Goal: Information Seeking & Learning: Learn about a topic

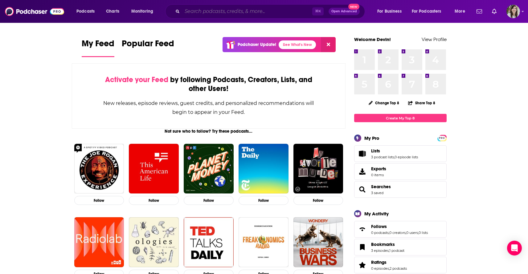
click at [215, 15] on input "Search podcasts, credits, & more..." at bounding box center [247, 11] width 130 height 10
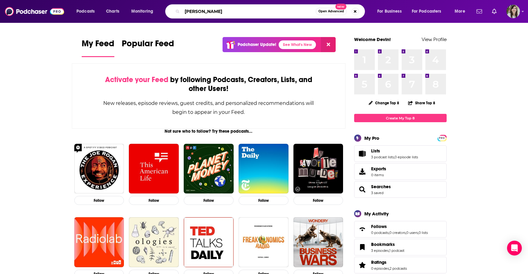
type input "Michael Novati"
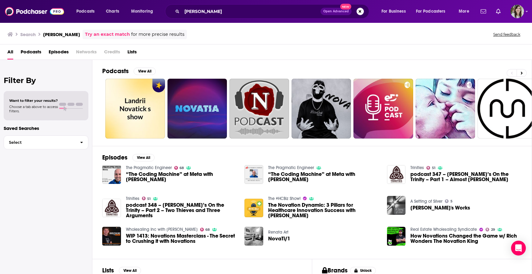
click at [145, 173] on span "“The Coding Machine” at Meta with Michael Novati" at bounding box center [182, 176] width 112 height 10
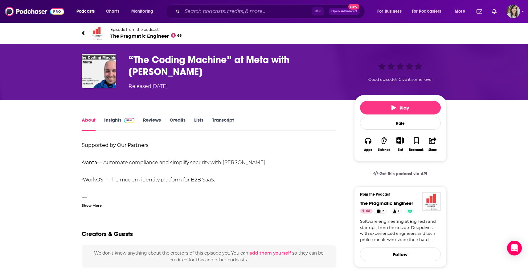
click at [145, 61] on h1 "“The Coding Machine” at Meta with Michael Novati" at bounding box center [236, 66] width 216 height 24
click at [82, 31] on icon at bounding box center [83, 33] width 3 height 6
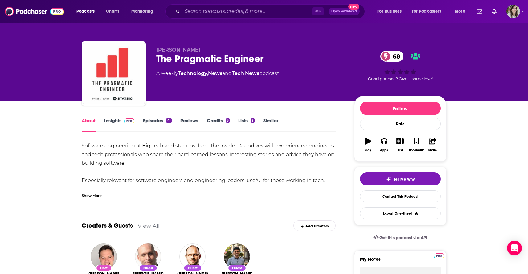
click at [268, 122] on link "Similar" at bounding box center [270, 124] width 15 height 14
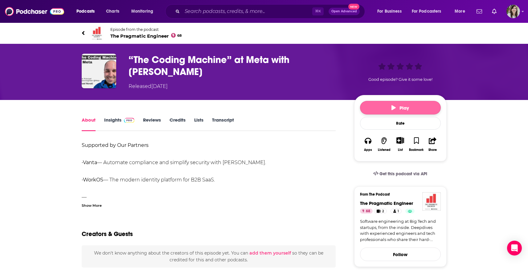
click at [388, 108] on button "Play" at bounding box center [400, 108] width 81 height 14
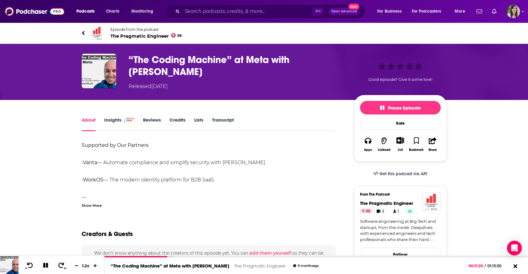
click at [87, 33] on link "Episode from the podcast The Pragmatic Engineer 68" at bounding box center [264, 33] width 365 height 15
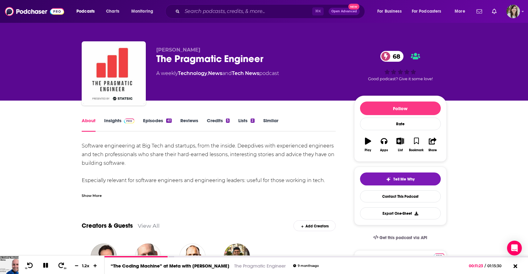
click at [269, 120] on link "Similar" at bounding box center [270, 124] width 15 height 14
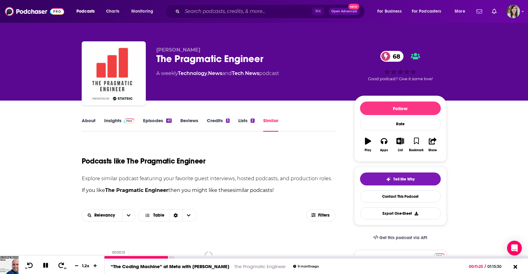
click at [104, 256] on div at bounding box center [136, 257] width 64 height 2
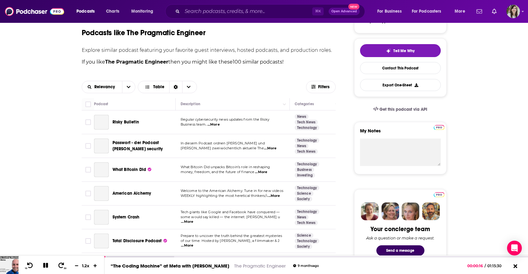
scroll to position [129, 0]
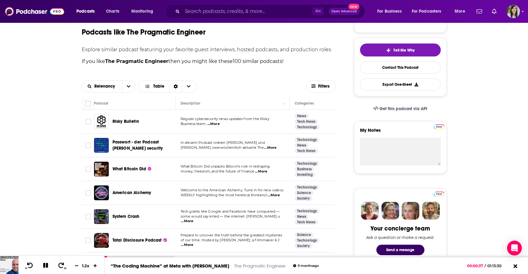
click at [193, 219] on span "...More" at bounding box center [187, 220] width 12 height 5
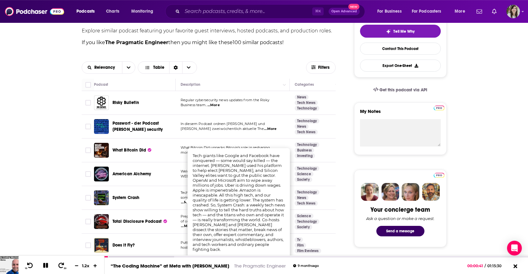
scroll to position [149, 0]
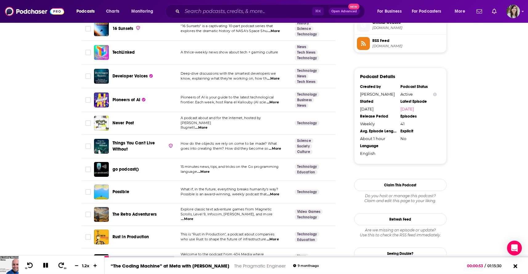
scroll to position [469, 0]
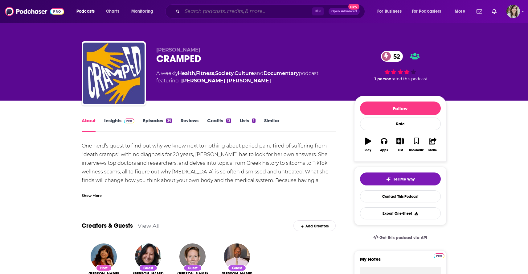
click at [220, 13] on input "Search podcasts, credits, & more..." at bounding box center [247, 11] width 130 height 10
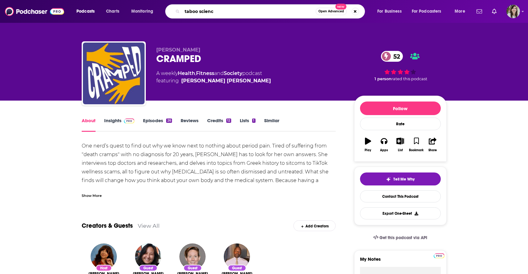
type input "taboo science"
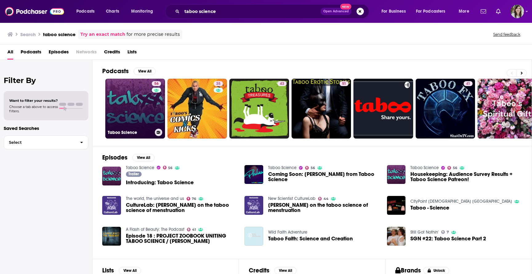
click at [126, 109] on link "56 Taboo Science" at bounding box center [135, 109] width 60 height 60
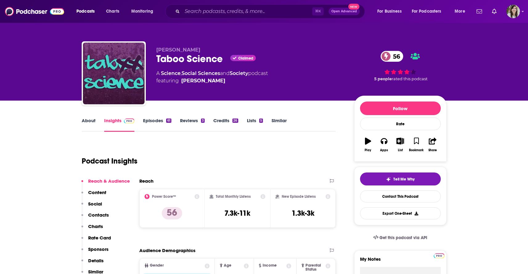
click at [86, 122] on link "About" at bounding box center [89, 124] width 14 height 14
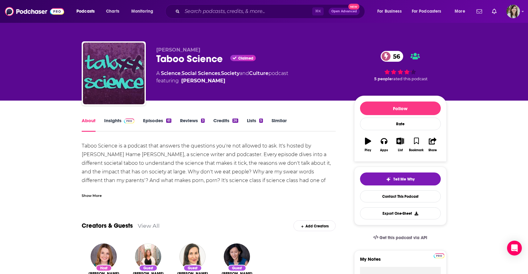
click at [108, 123] on link "Insights" at bounding box center [119, 124] width 31 height 14
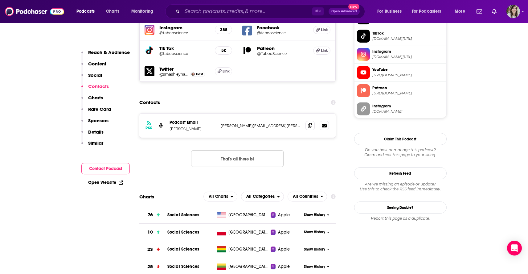
scroll to position [572, 0]
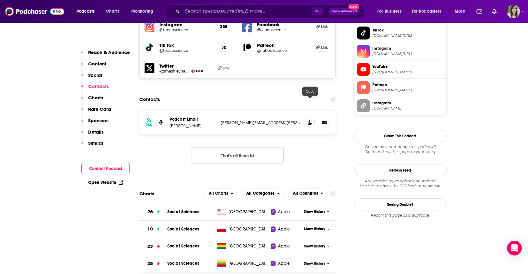
click at [310, 120] on icon at bounding box center [310, 122] width 4 height 5
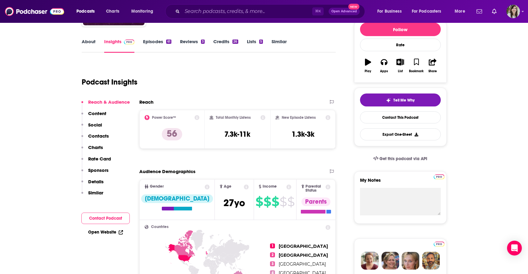
scroll to position [0, 0]
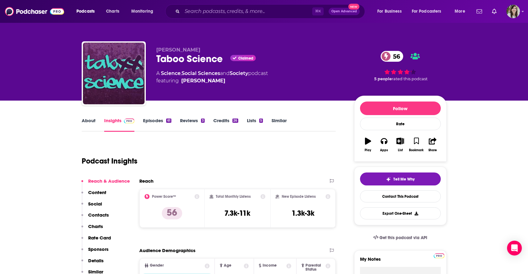
click at [281, 121] on link "Similar" at bounding box center [278, 124] width 15 height 14
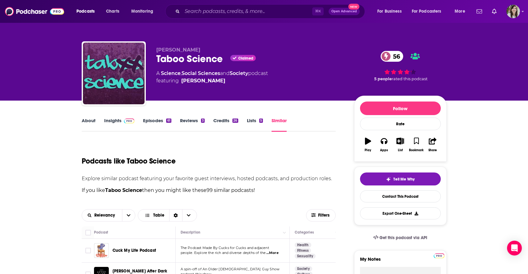
scroll to position [54, 0]
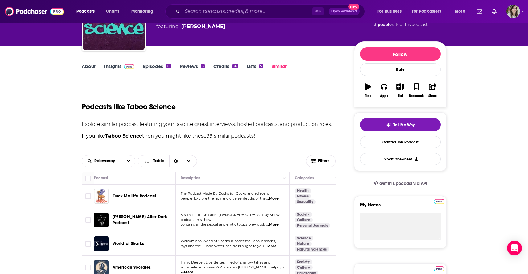
click at [276, 200] on span "...More" at bounding box center [272, 198] width 12 height 5
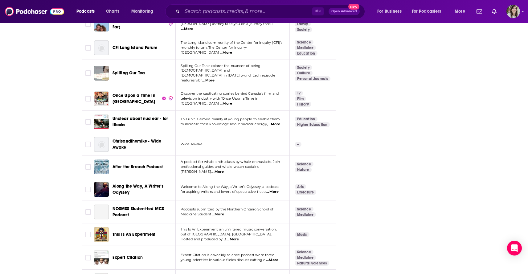
scroll to position [2198, 0]
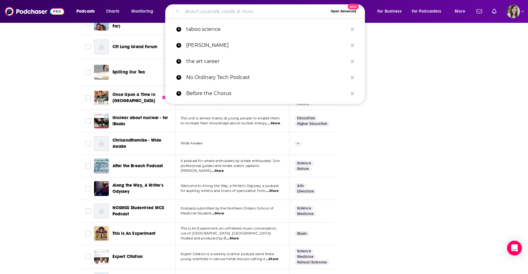
click at [225, 13] on input "Search podcasts, credits, & more..." at bounding box center [255, 11] width 146 height 10
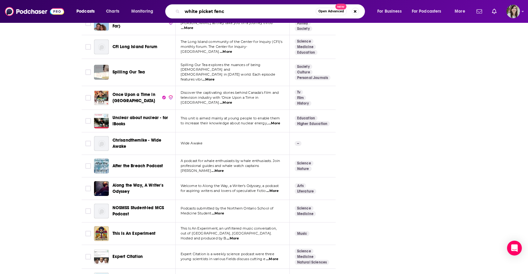
type input "white picket fence"
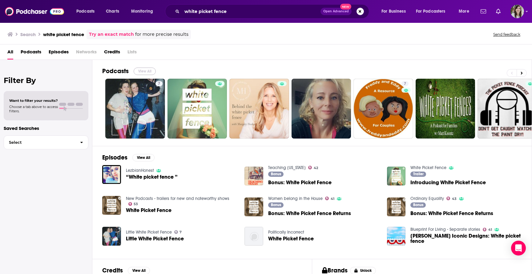
click at [144, 72] on button "View All" at bounding box center [145, 70] width 22 height 7
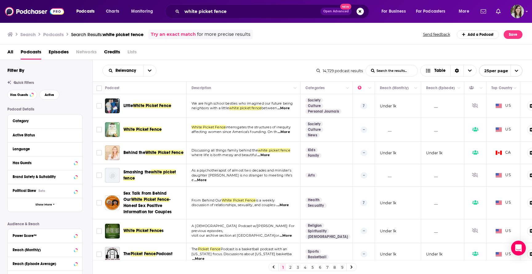
click at [121, 127] on div "White Picket Fence" at bounding box center [146, 129] width 83 height 15
click at [133, 129] on span "White Picket Fence" at bounding box center [143, 129] width 38 height 5
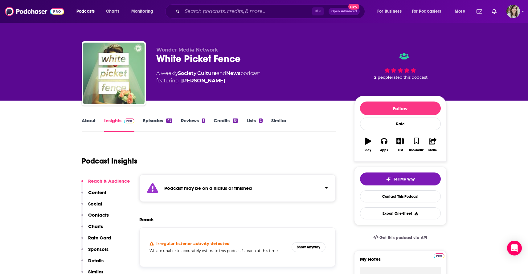
click at [157, 119] on link "Episodes 45" at bounding box center [157, 124] width 29 height 14
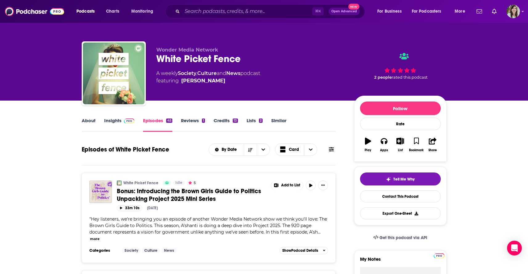
click at [88, 121] on link "About" at bounding box center [89, 124] width 14 height 14
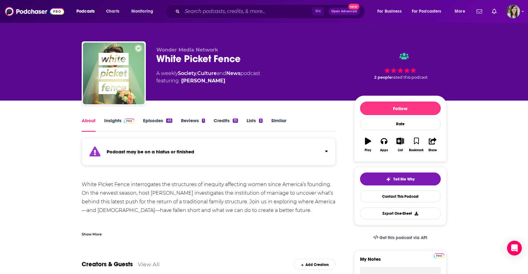
click at [113, 122] on link "Insights" at bounding box center [119, 124] width 31 height 14
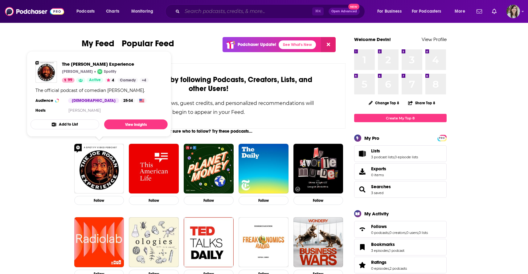
click at [208, 14] on input "Search podcasts, credits, & more..." at bounding box center [247, 11] width 130 height 10
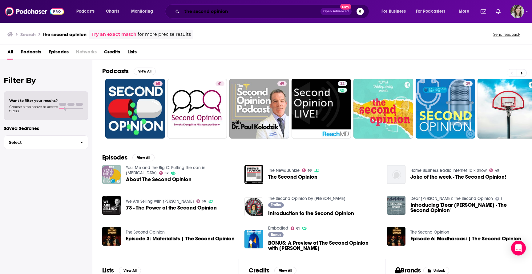
click at [237, 12] on input "the second opinion" at bounding box center [251, 11] width 139 height 10
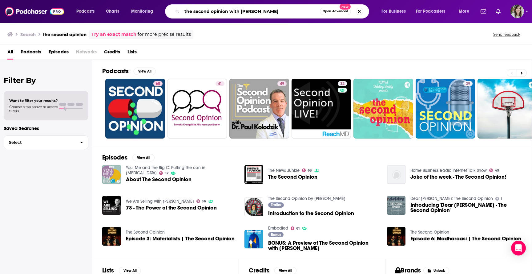
type input "the second opinion with dr. sharon"
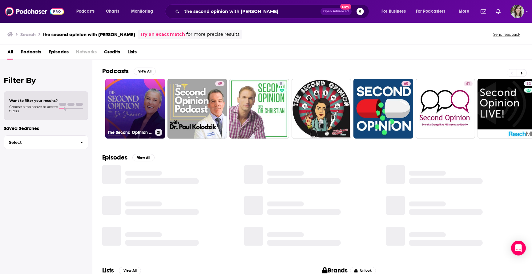
click at [131, 110] on link "The Second Opinion with Dr. Sharon" at bounding box center [135, 109] width 60 height 60
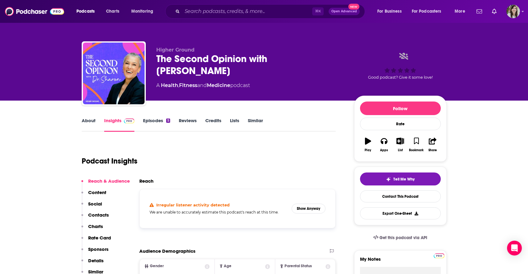
click at [84, 121] on link "About" at bounding box center [89, 124] width 14 height 14
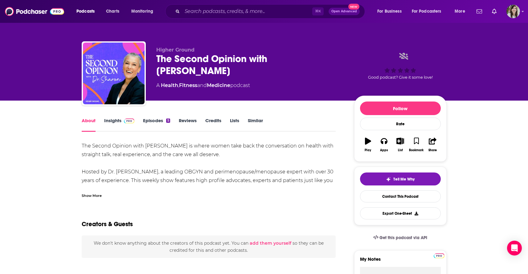
click at [88, 195] on div "Show More" at bounding box center [92, 195] width 20 height 6
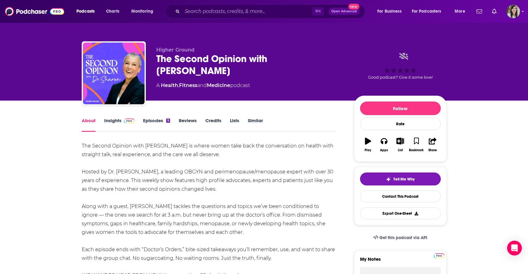
click at [119, 119] on link "Insights" at bounding box center [119, 124] width 31 height 14
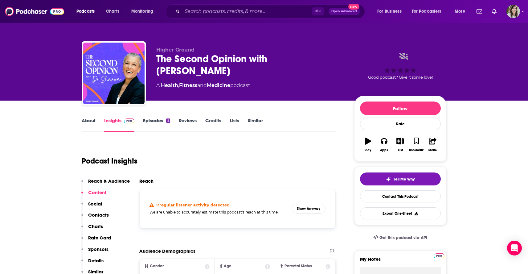
click at [145, 123] on link "Episodes 5" at bounding box center [156, 124] width 27 height 14
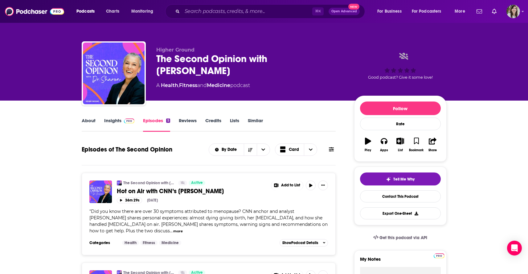
click at [90, 122] on link "About" at bounding box center [89, 124] width 14 height 14
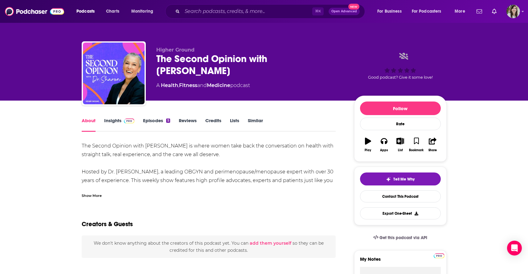
click at [112, 118] on link "Insights" at bounding box center [119, 124] width 31 height 14
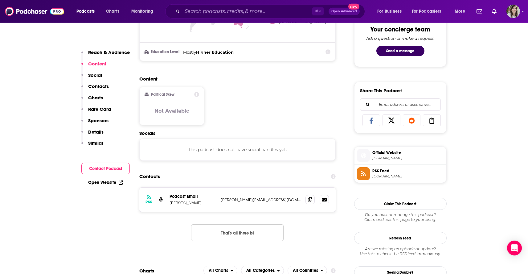
scroll to position [370, 0]
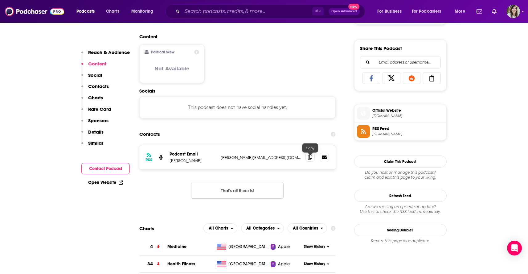
click at [311, 157] on icon at bounding box center [310, 156] width 4 height 5
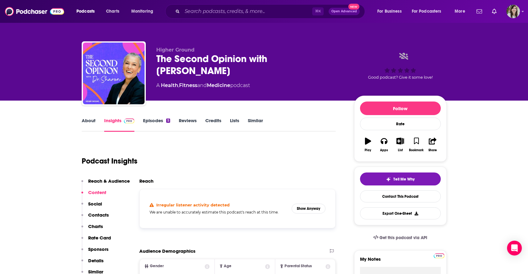
click at [256, 122] on link "Similar" at bounding box center [255, 124] width 15 height 14
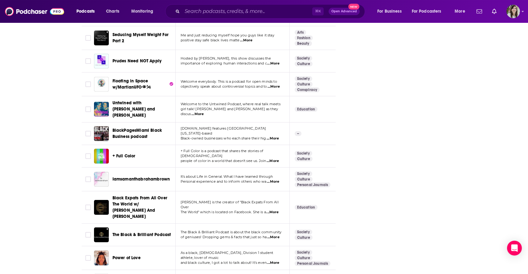
scroll to position [2214, 0]
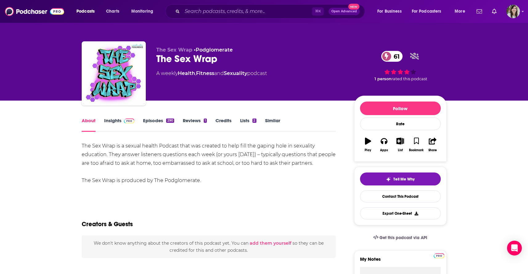
click at [109, 123] on link "Insights" at bounding box center [119, 124] width 31 height 14
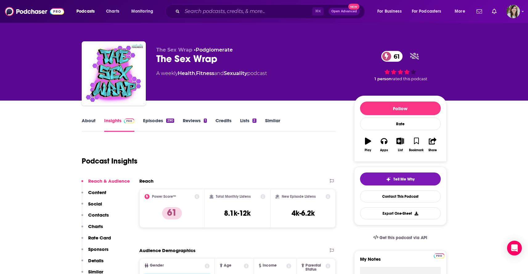
click at [149, 119] on link "Episodes 290" at bounding box center [158, 124] width 31 height 14
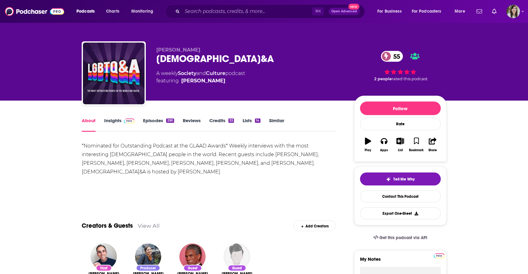
click at [112, 117] on div "About Insights Episodes 290 Reviews Credits 33 Lists 14 Similar" at bounding box center [209, 123] width 254 height 15
click at [112, 120] on link "Insights" at bounding box center [119, 124] width 31 height 14
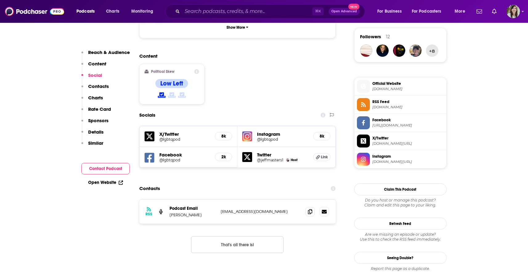
scroll to position [449, 0]
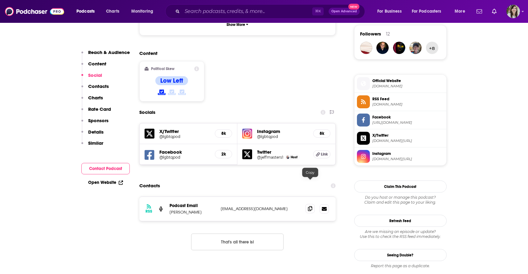
click at [309, 206] on icon at bounding box center [310, 208] width 4 height 5
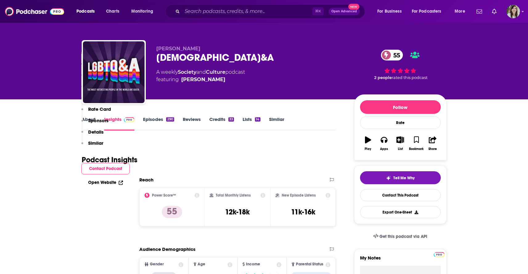
scroll to position [0, 0]
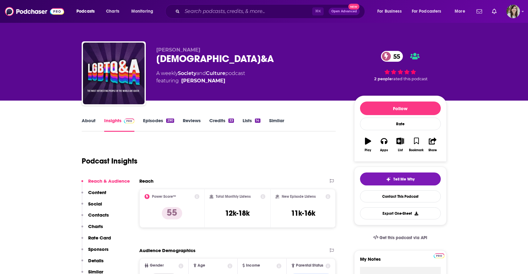
click at [95, 119] on link "About" at bounding box center [89, 124] width 14 height 14
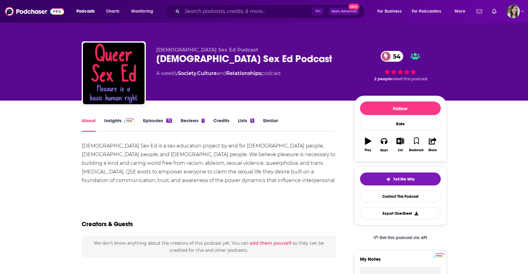
click at [114, 123] on link "Insights" at bounding box center [119, 124] width 31 height 14
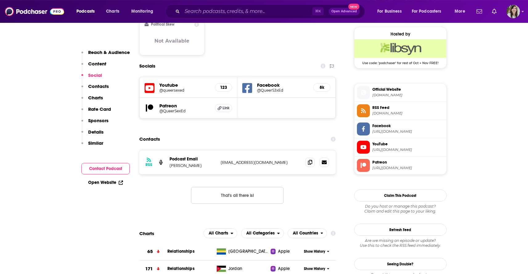
scroll to position [498, 0]
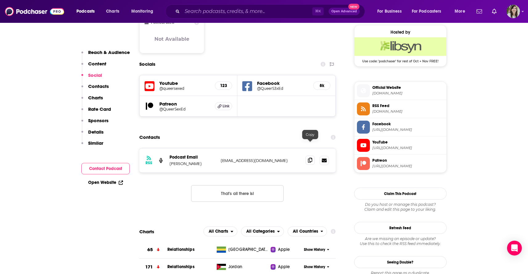
click at [308, 157] on icon at bounding box center [310, 159] width 4 height 5
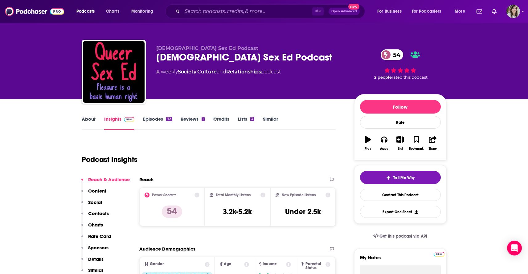
scroll to position [0, 0]
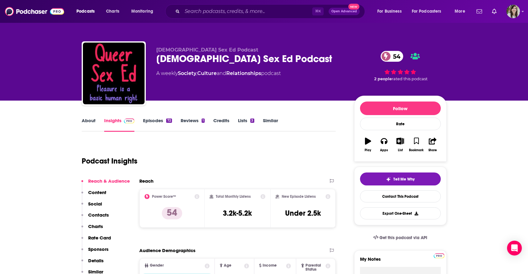
click at [94, 121] on link "About" at bounding box center [89, 124] width 14 height 14
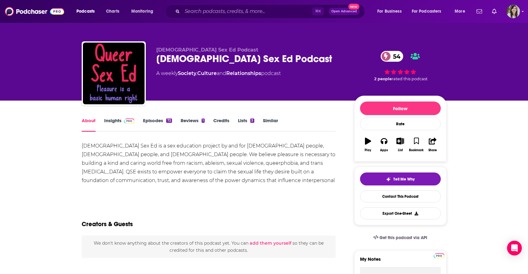
click at [149, 120] on link "Episodes 72" at bounding box center [157, 124] width 29 height 14
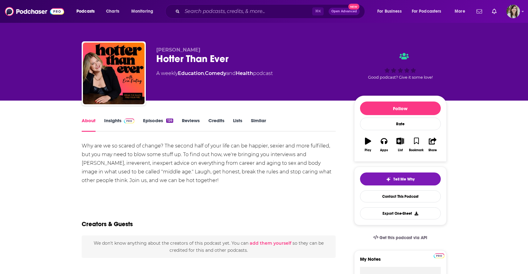
click at [153, 119] on link "Episodes 126" at bounding box center [158, 124] width 30 height 14
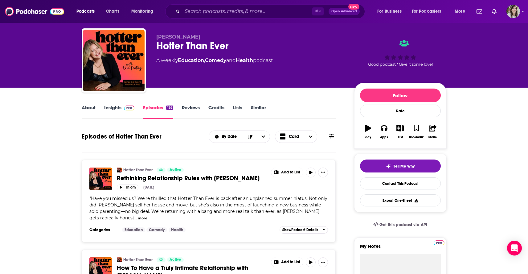
scroll to position [59, 0]
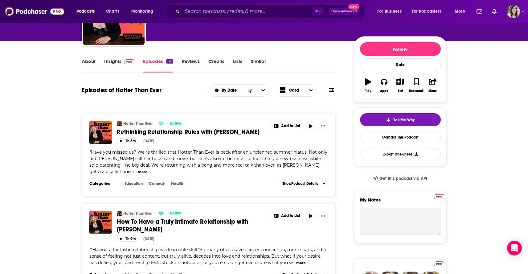
click at [147, 169] on button "more" at bounding box center [143, 171] width 10 height 5
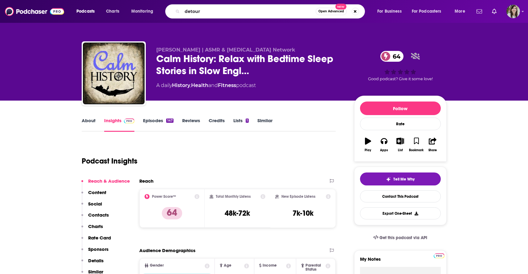
type input "detours"
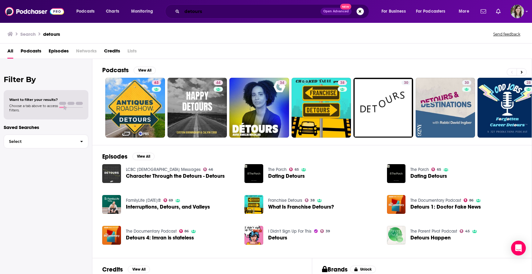
click at [215, 10] on input "detours" at bounding box center [251, 11] width 139 height 10
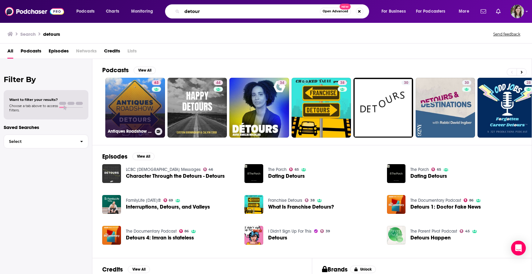
type input "detour"
click at [136, 104] on link "63 Antiques Roadshow Detours" at bounding box center [135, 108] width 60 height 60
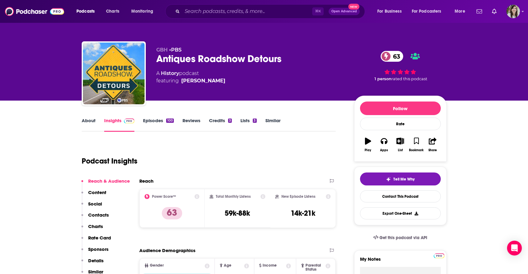
click at [85, 122] on link "About" at bounding box center [89, 124] width 14 height 14
